Goal: Transaction & Acquisition: Purchase product/service

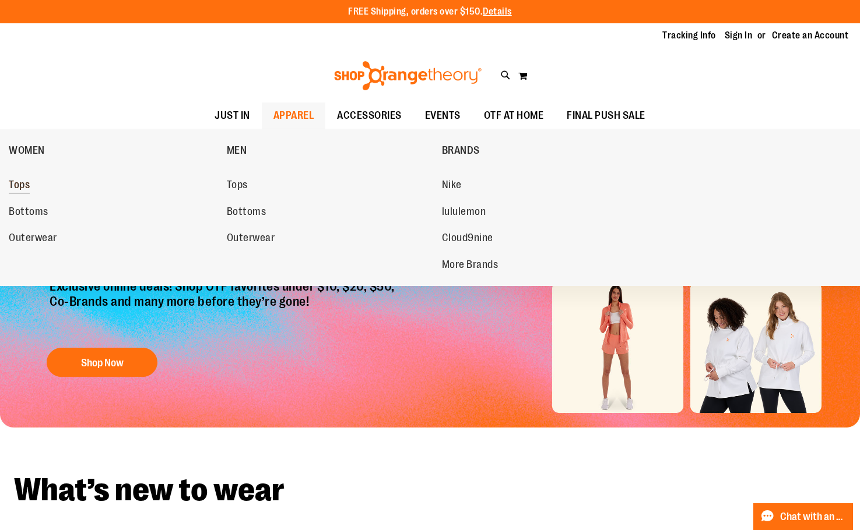
click at [30, 189] on span "Tops" at bounding box center [19, 186] width 21 height 15
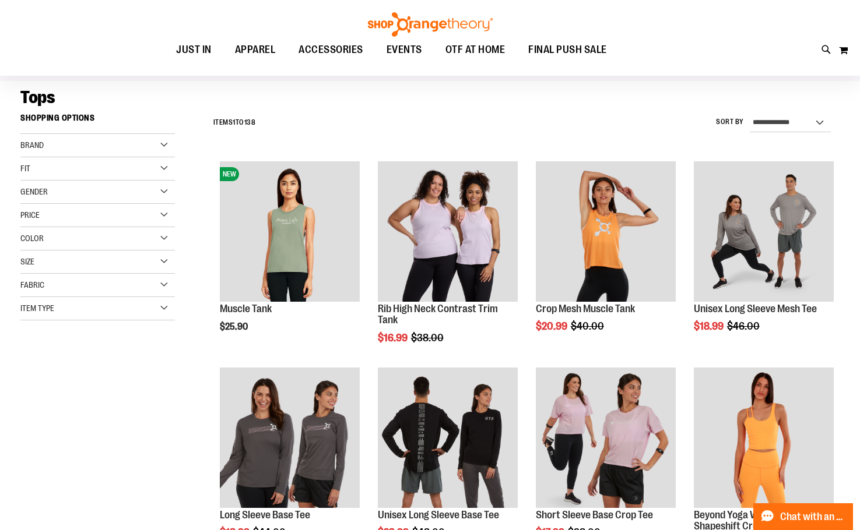
scroll to position [116, 0]
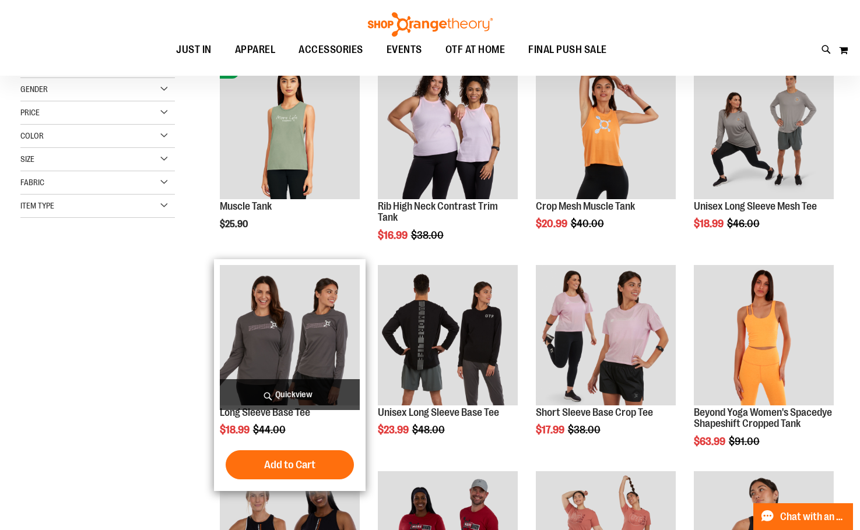
scroll to position [291, 0]
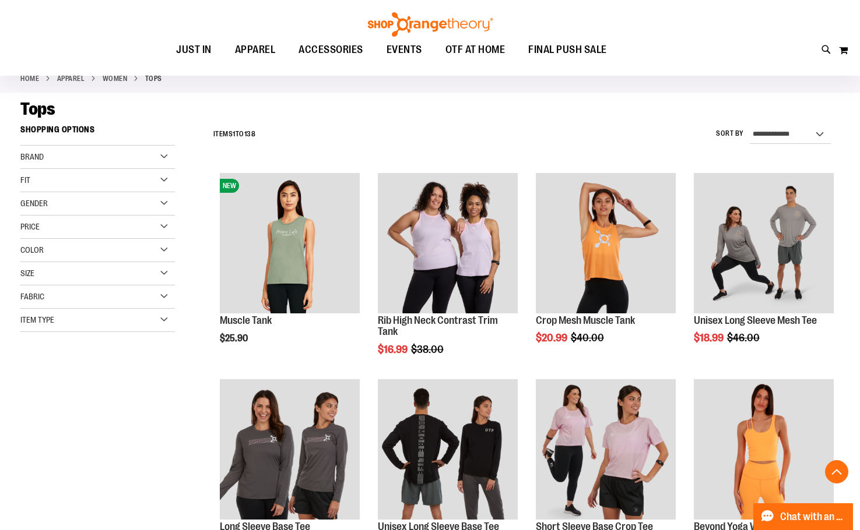
scroll to position [58, 0]
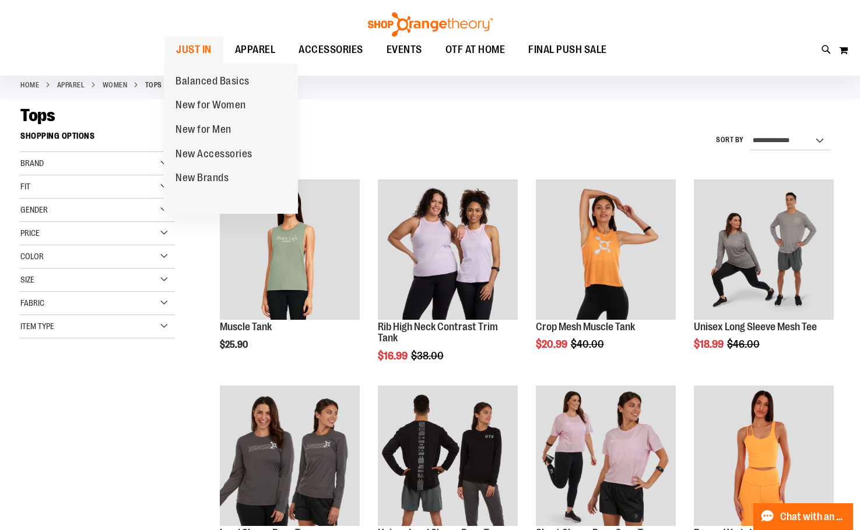
click at [201, 52] on span "JUST IN" at bounding box center [194, 50] width 36 height 26
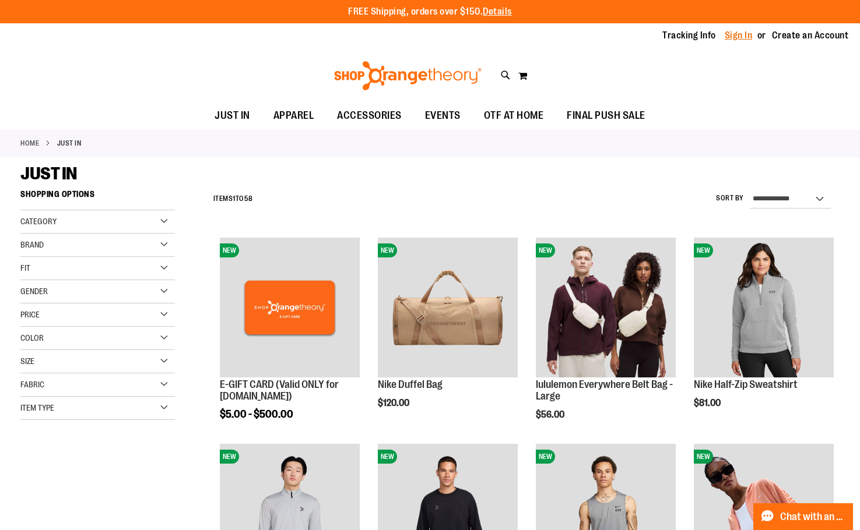
click at [737, 35] on link "Sign In" at bounding box center [738, 35] width 28 height 13
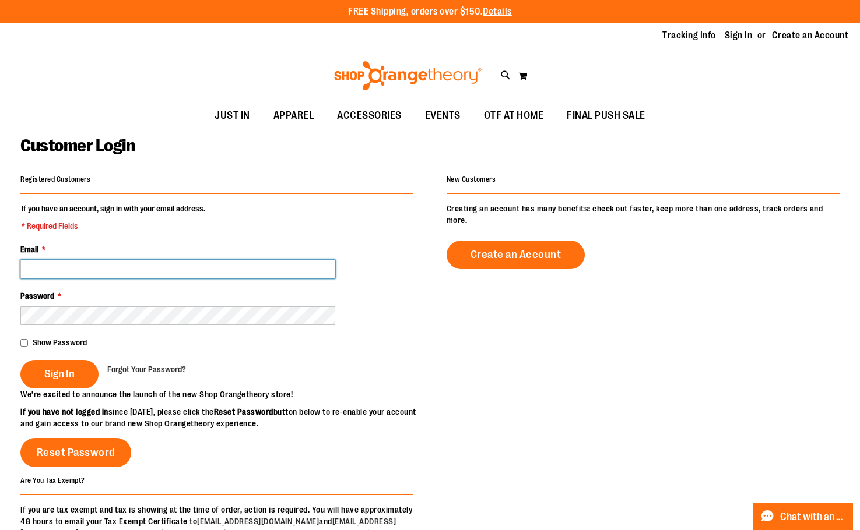
click at [115, 270] on input "Email *" at bounding box center [177, 269] width 315 height 19
type input "**********"
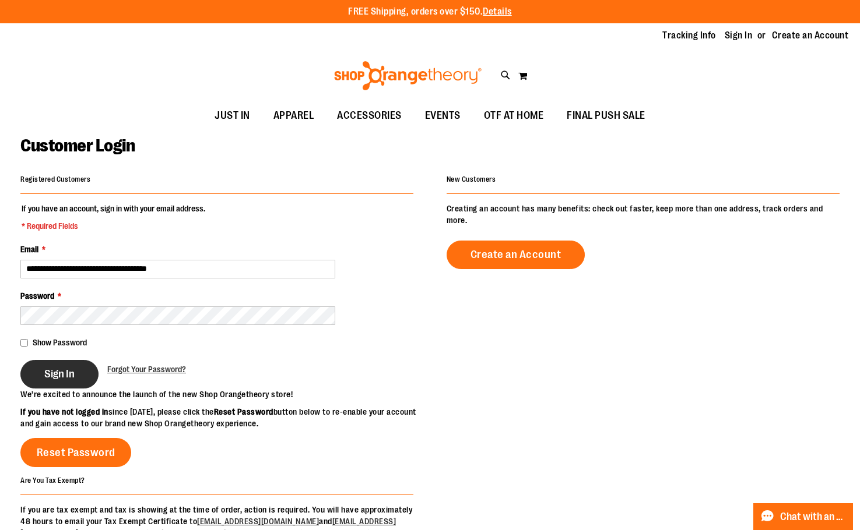
click at [59, 365] on button "Sign In" at bounding box center [59, 374] width 78 height 29
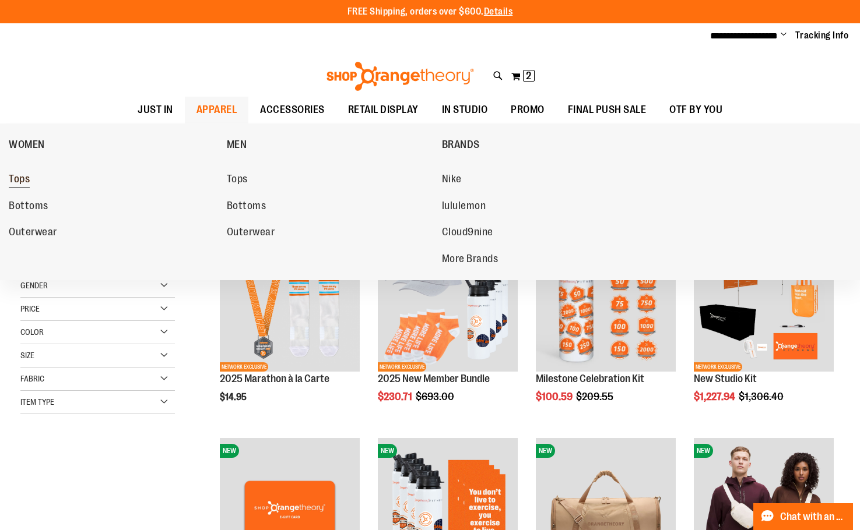
click at [24, 178] on span "Tops" at bounding box center [19, 180] width 21 height 15
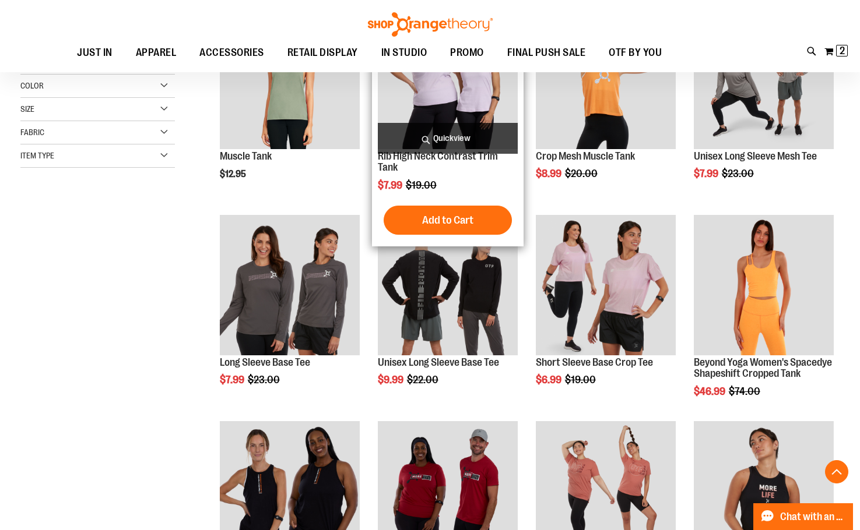
scroll to position [233, 0]
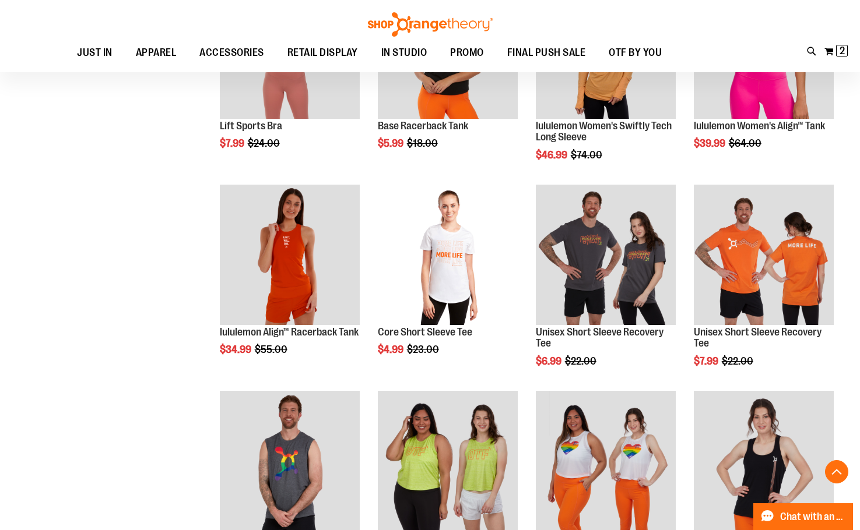
scroll to position [874, 0]
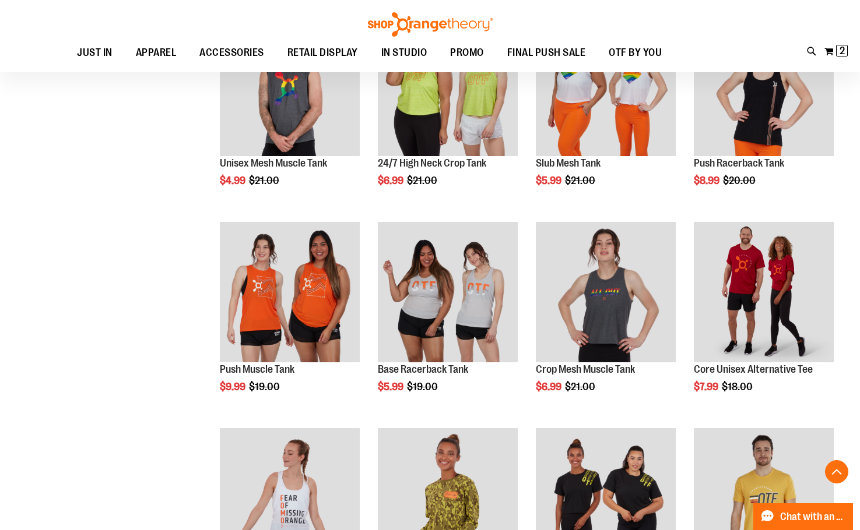
scroll to position [1398, 0]
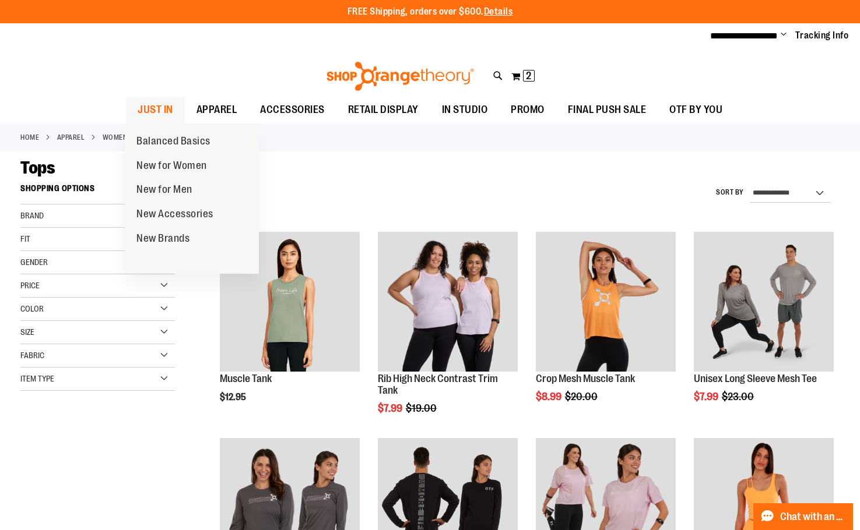
click at [170, 104] on span "JUST IN" at bounding box center [156, 110] width 36 height 26
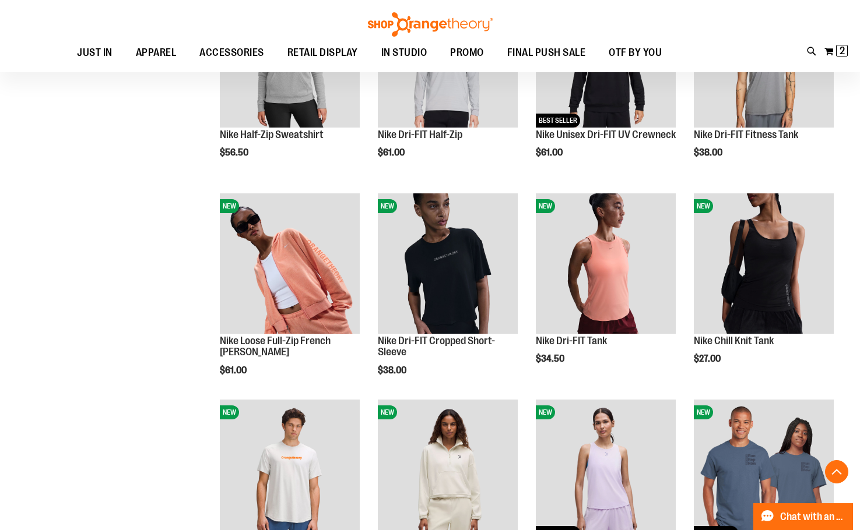
scroll to position [815, 0]
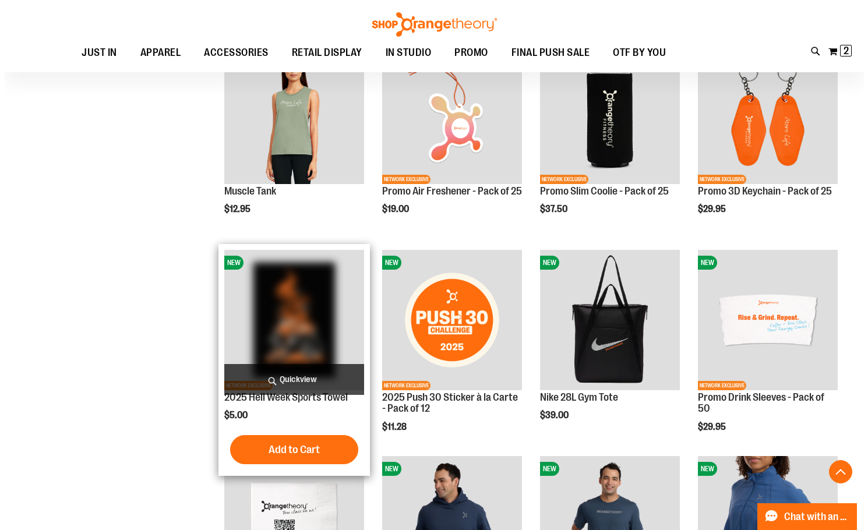
scroll to position [1223, 0]
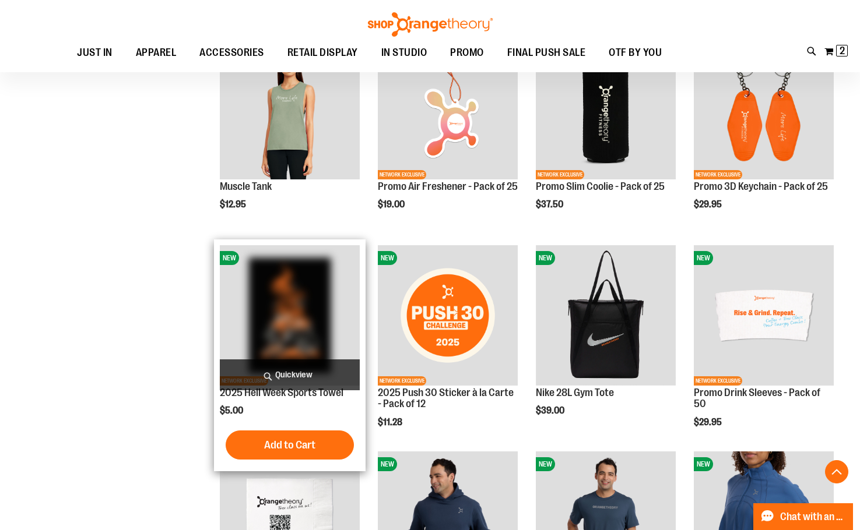
click at [272, 378] on span "Quickview" at bounding box center [290, 375] width 140 height 31
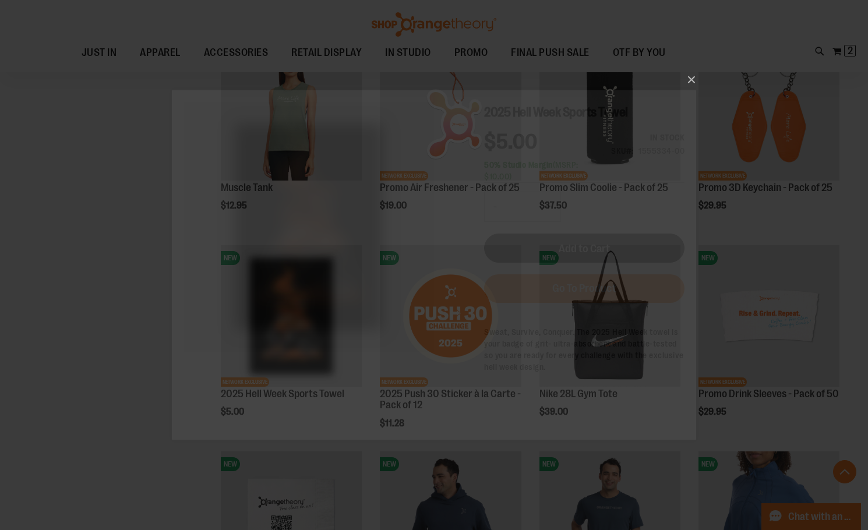
scroll to position [0, 0]
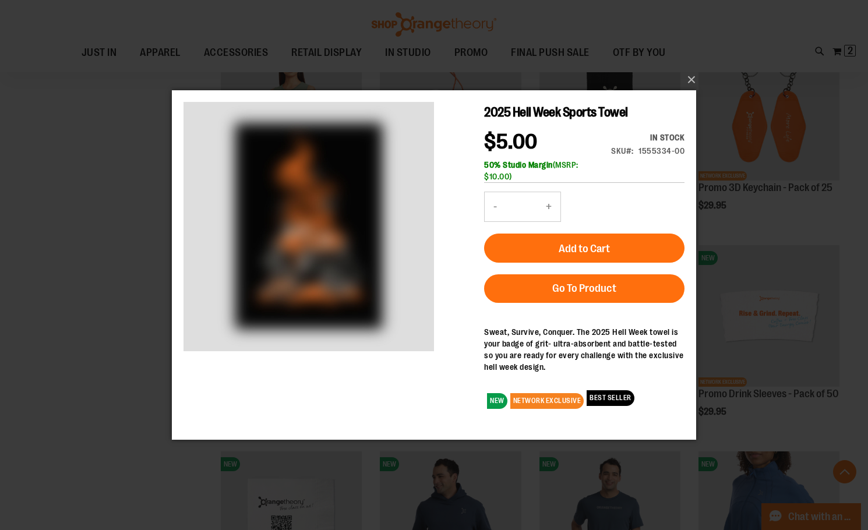
click at [553, 204] on button "+" at bounding box center [548, 206] width 23 height 29
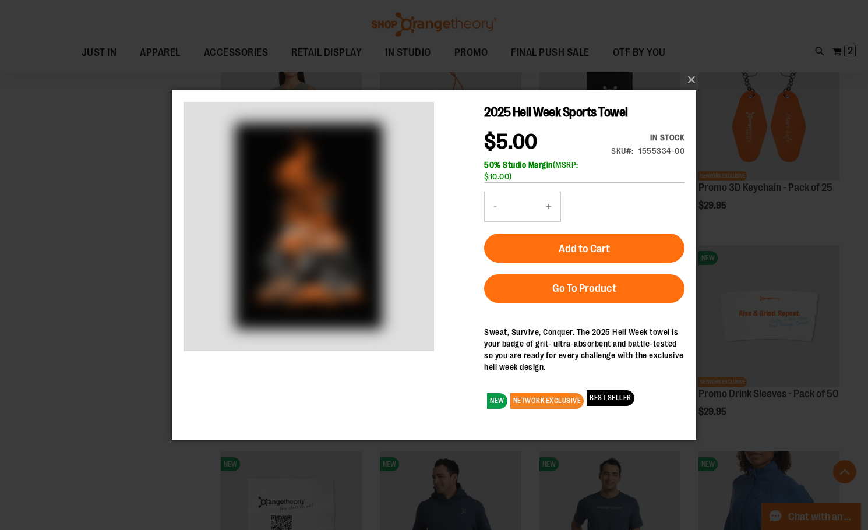
click at [553, 204] on button "+" at bounding box center [548, 206] width 23 height 29
type input "*"
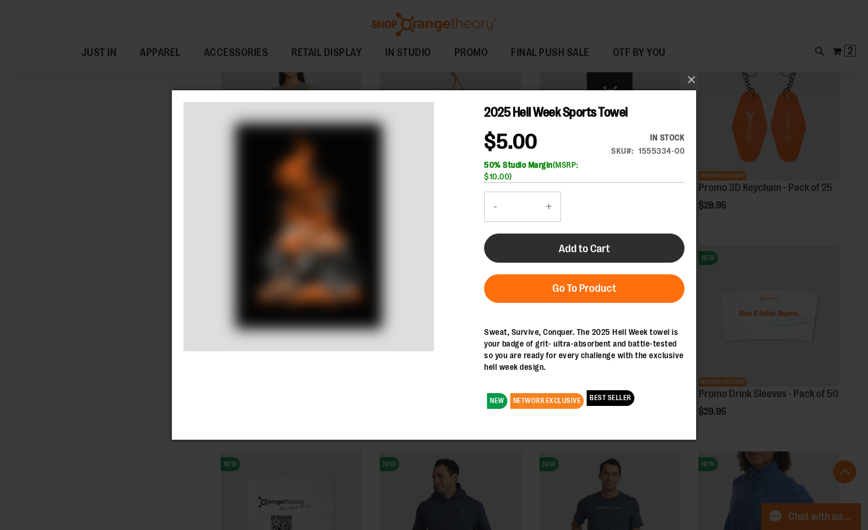
click at [569, 247] on span "Add to Cart" at bounding box center [584, 248] width 51 height 13
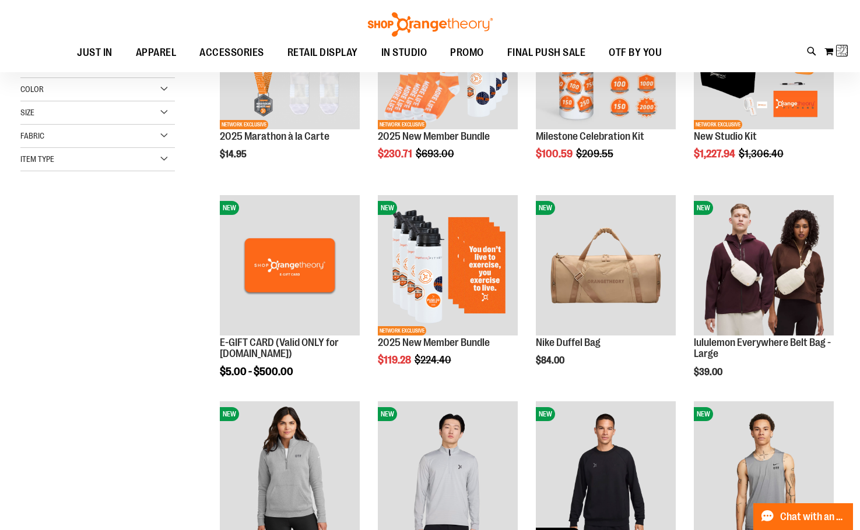
scroll to position [15, 0]
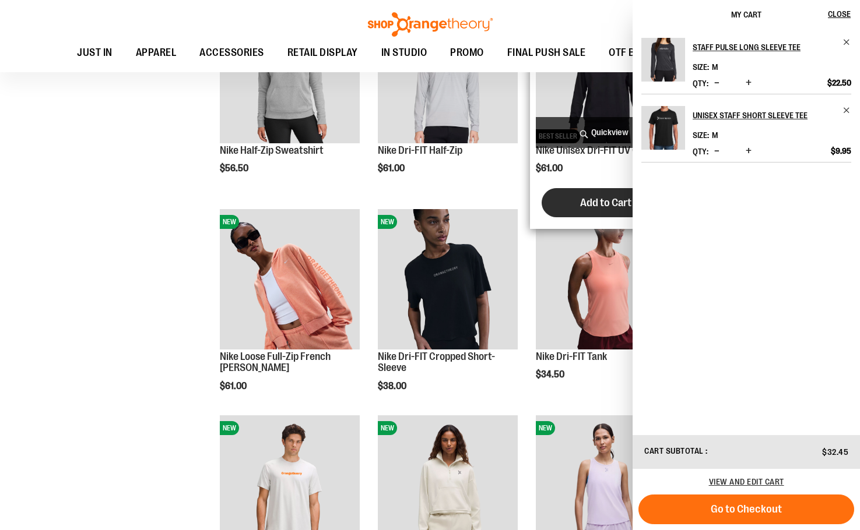
scroll to position [932, 0]
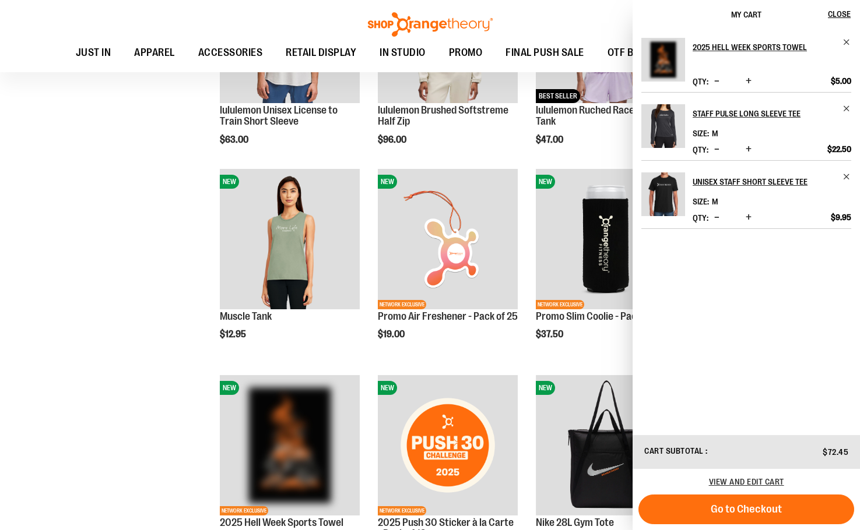
scroll to position [1107, 0]
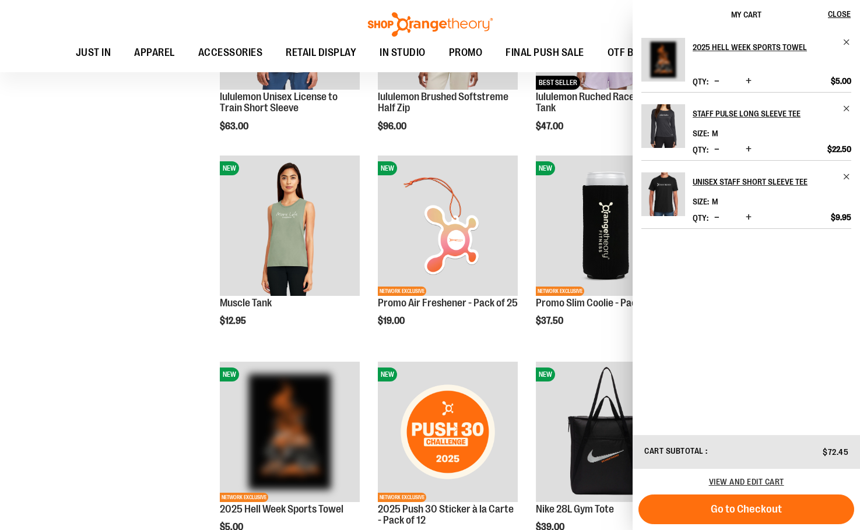
click at [163, 208] on div "**********" at bounding box center [429, 67] width 819 height 1995
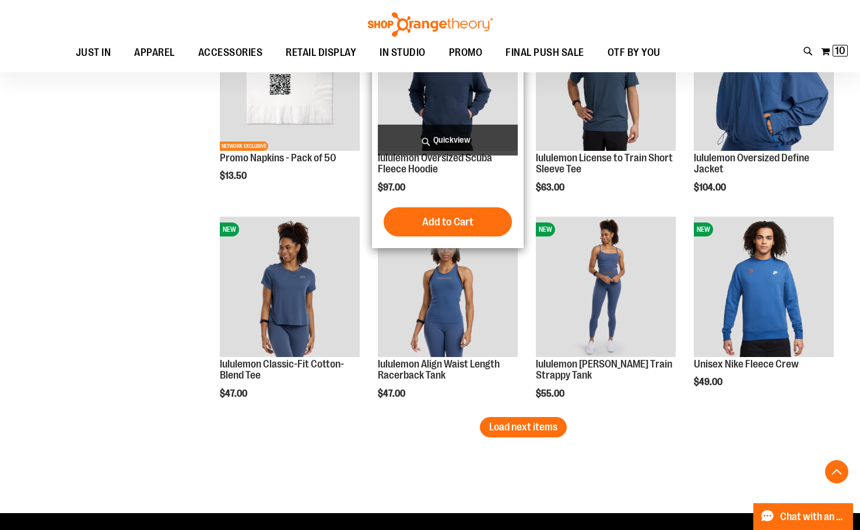
scroll to position [1690, 0]
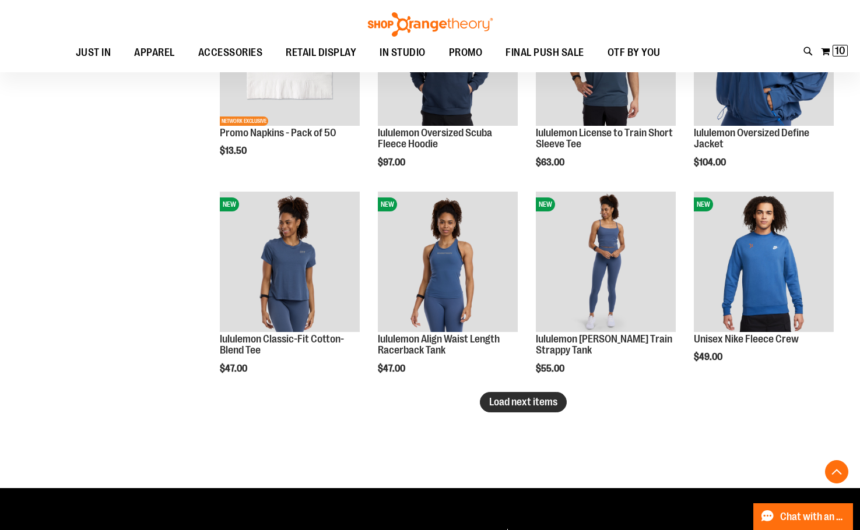
click at [494, 399] on span "Load next items" at bounding box center [523, 402] width 68 height 12
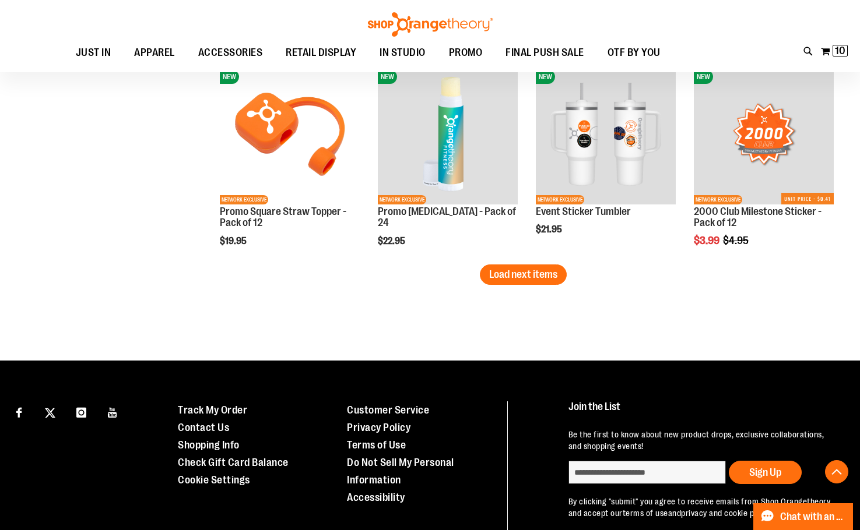
scroll to position [2447, 0]
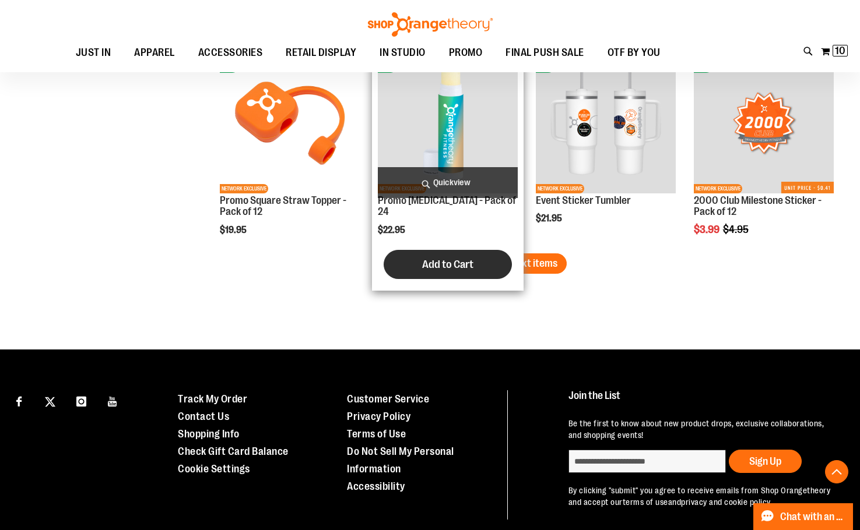
click at [510, 250] on button "Add to Cart" at bounding box center [448, 264] width 128 height 29
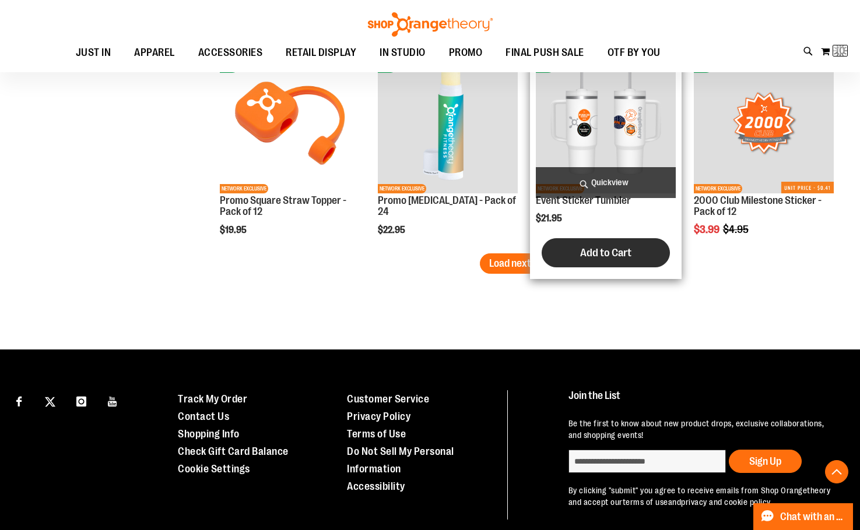
click at [553, 254] on button "Add to Cart" at bounding box center [605, 252] width 128 height 29
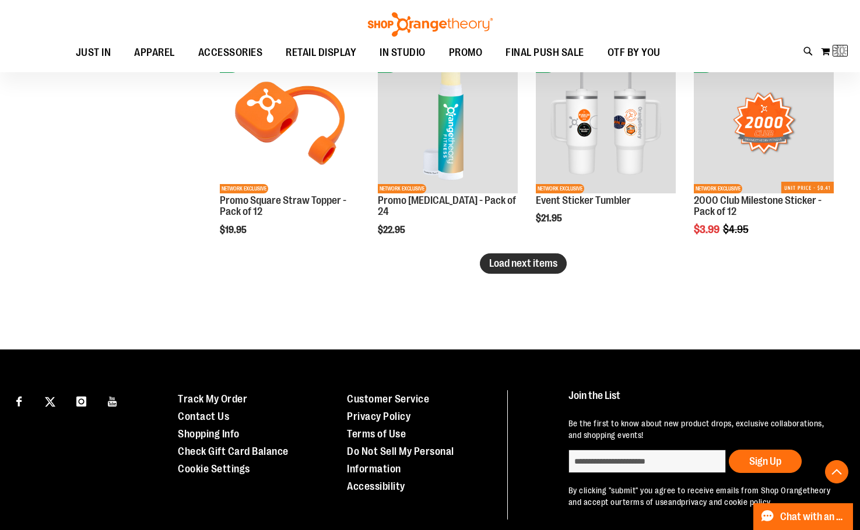
click at [516, 259] on span "Load next items" at bounding box center [523, 264] width 68 height 12
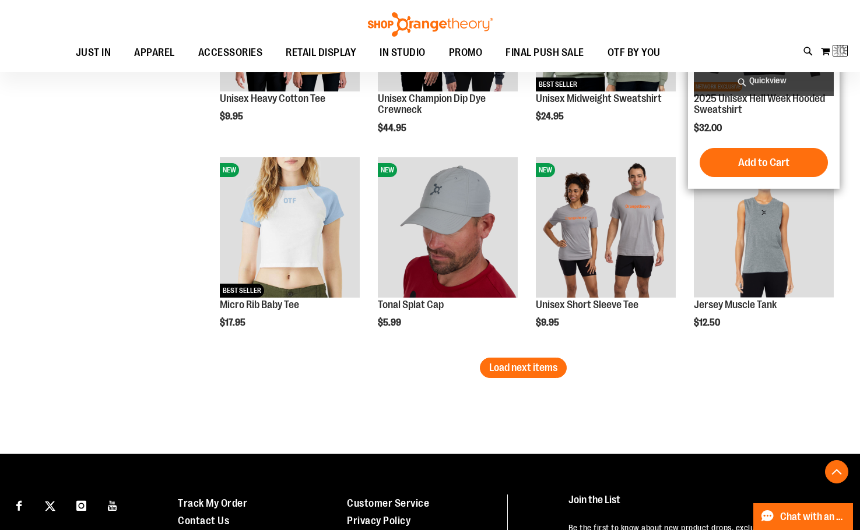
scroll to position [2972, 0]
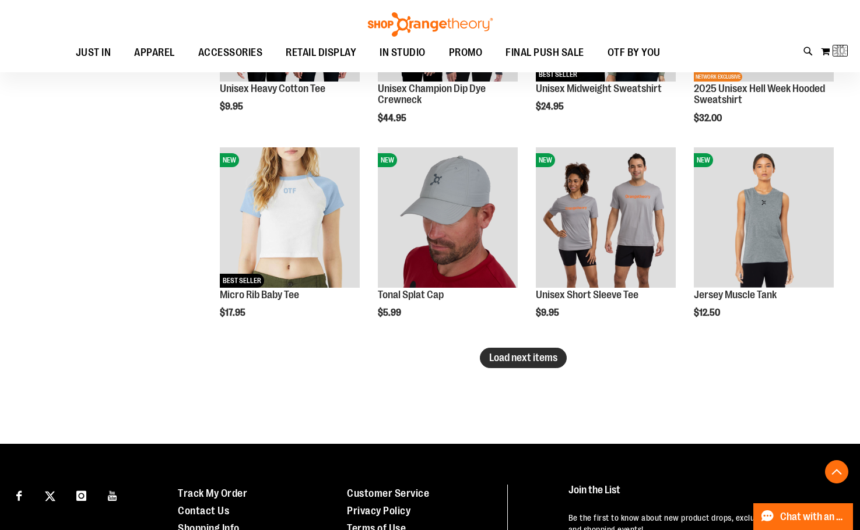
click at [519, 361] on span "Load next items" at bounding box center [523, 358] width 68 height 12
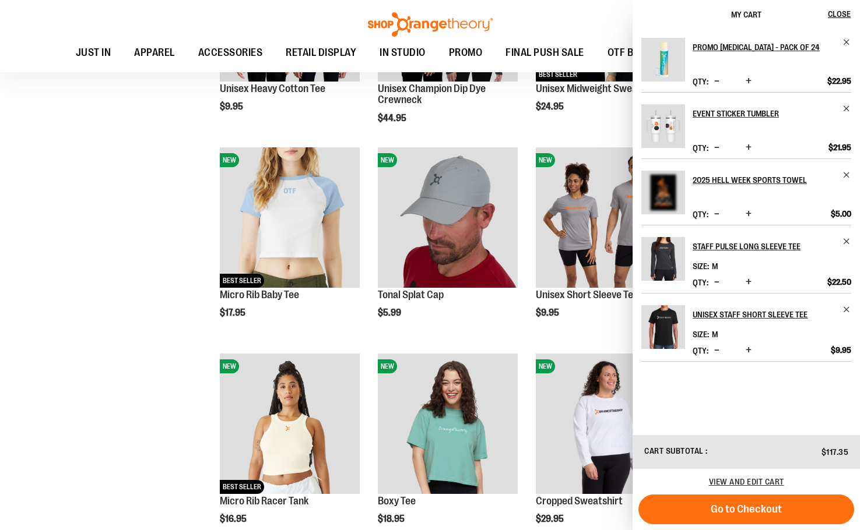
drag, startPoint x: 178, startPoint y: 271, endPoint x: 167, endPoint y: 266, distance: 12.0
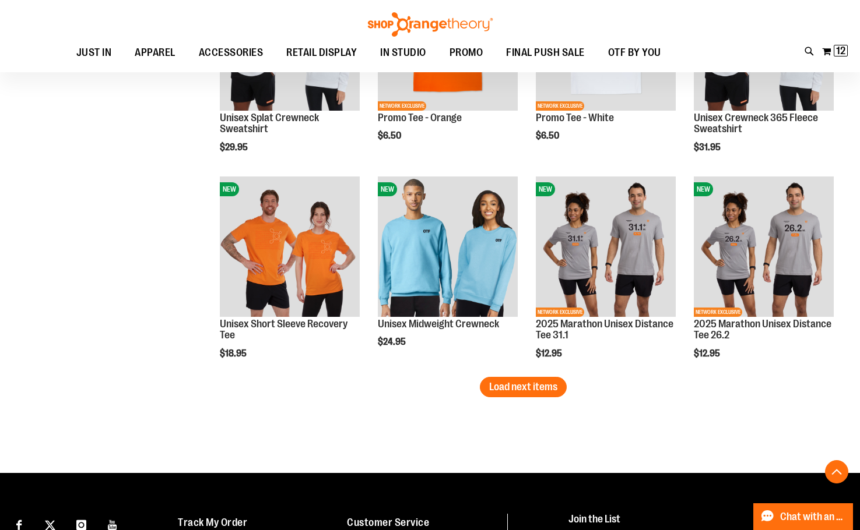
scroll to position [3613, 0]
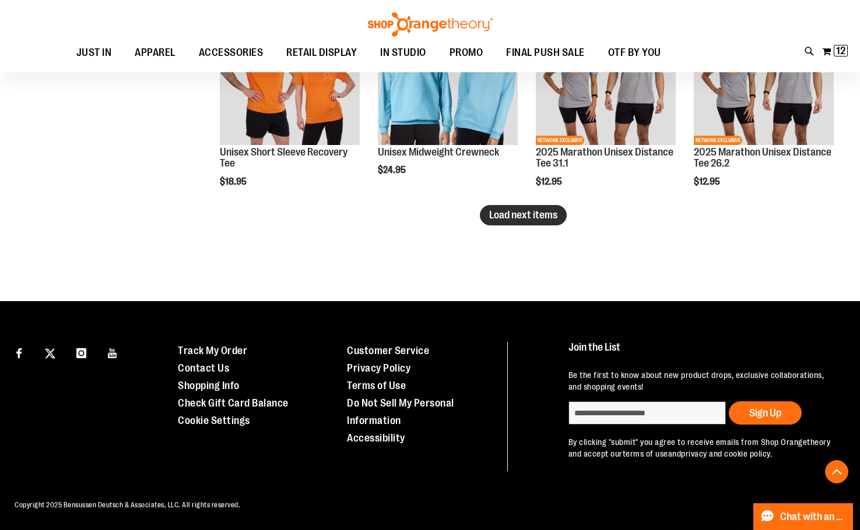
click at [522, 209] on span "Load next items" at bounding box center [523, 215] width 68 height 12
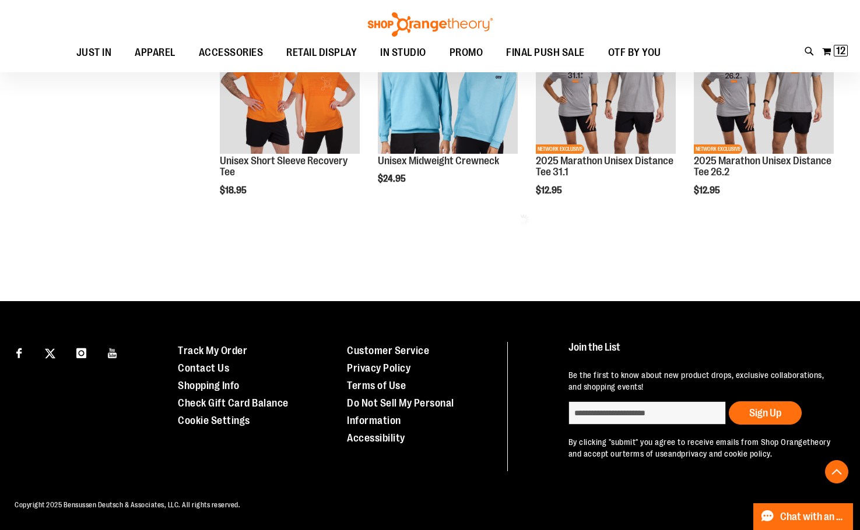
scroll to position [3737, 0]
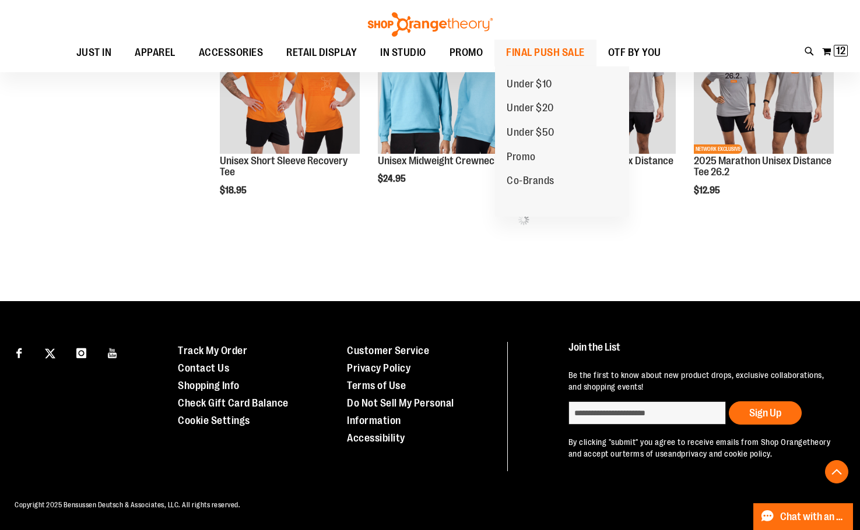
click at [515, 49] on span "FINAL PUSH SALE" at bounding box center [545, 53] width 79 height 26
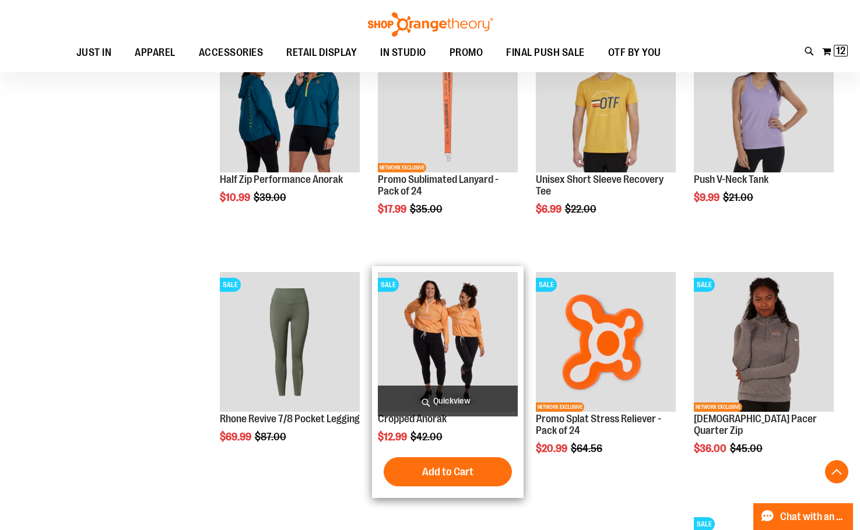
scroll to position [932, 0]
